Goal: Task Accomplishment & Management: Use online tool/utility

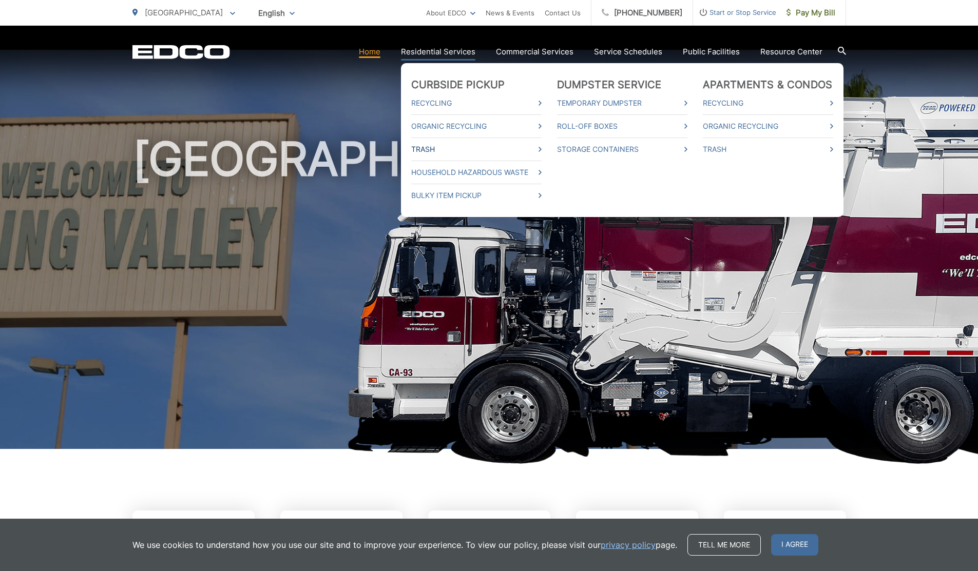
click at [428, 144] on link "Trash" at bounding box center [476, 149] width 130 height 12
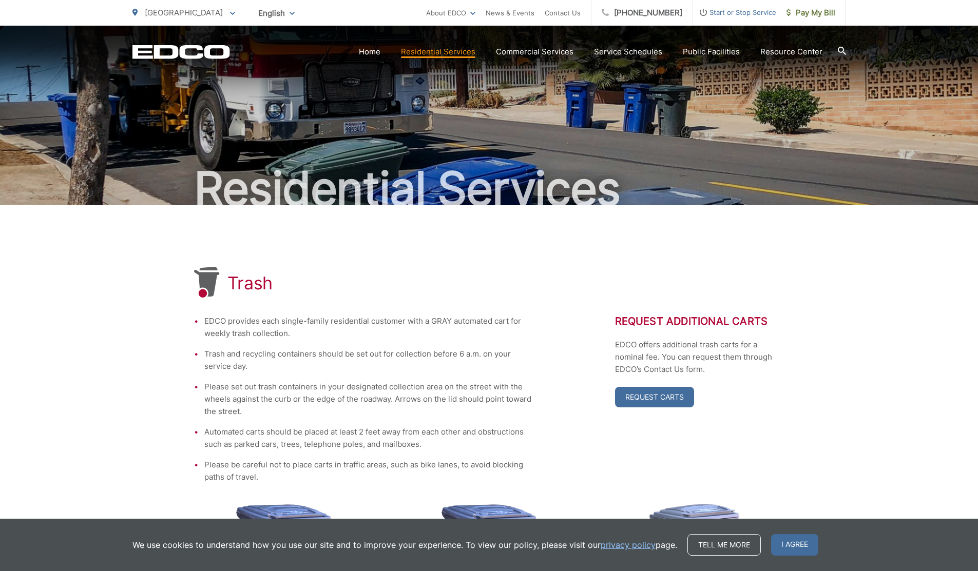
click at [423, 146] on div "Residential Services" at bounding box center [489, 116] width 714 height 180
click at [376, 51] on link "Home" at bounding box center [370, 52] width 22 height 12
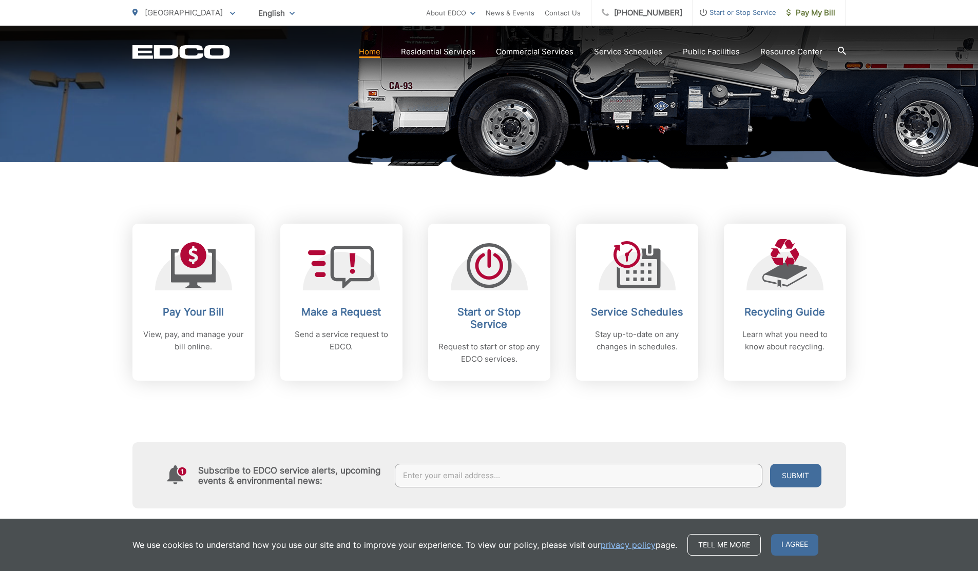
scroll to position [287, 0]
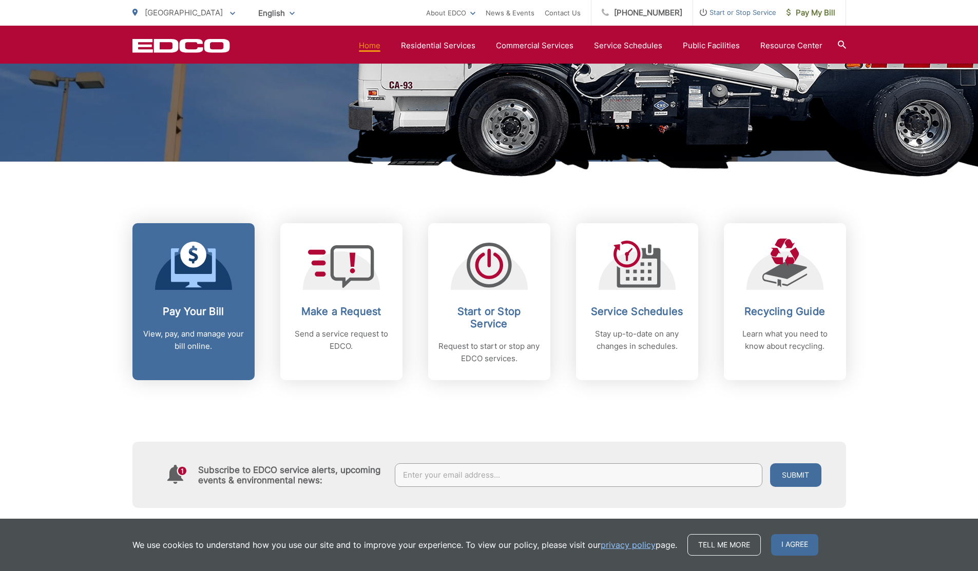
click at [214, 336] on p "View, pay, and manage your bill online." at bounding box center [194, 340] width 102 height 25
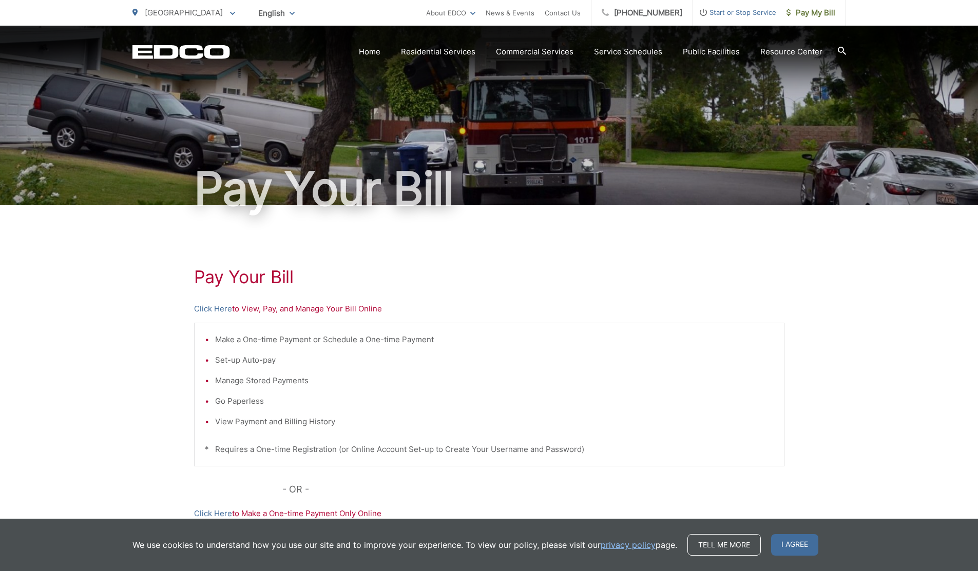
click at [268, 307] on p "Click Here to View, Pay, and Manage Your Bill Online" at bounding box center [489, 309] width 590 height 12
click at [223, 307] on link "Click Here" at bounding box center [213, 309] width 38 height 12
